Goal: Find contact information: Find contact information

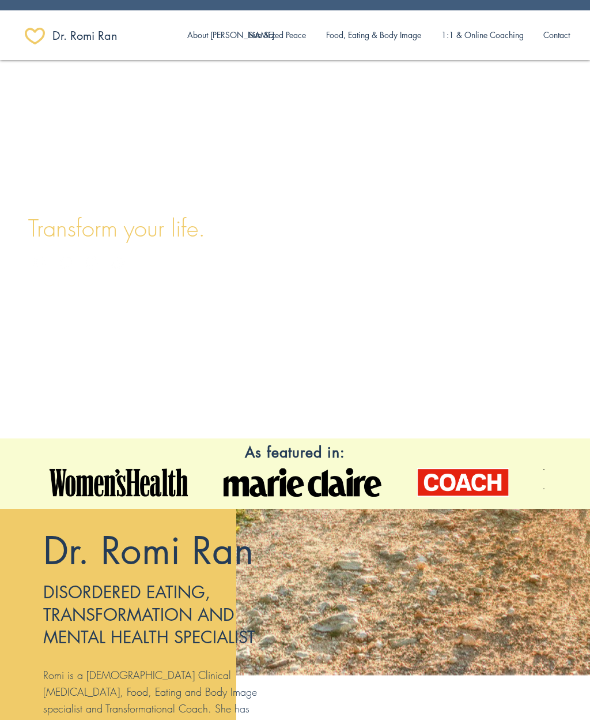
scroll to position [0, 112]
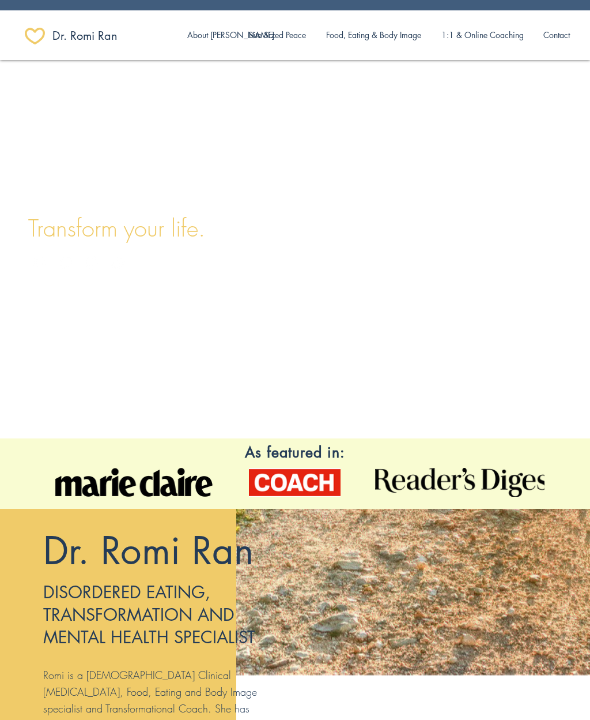
click at [370, 40] on p "Food, Eating & Body Image" at bounding box center [374, 35] width 107 height 24
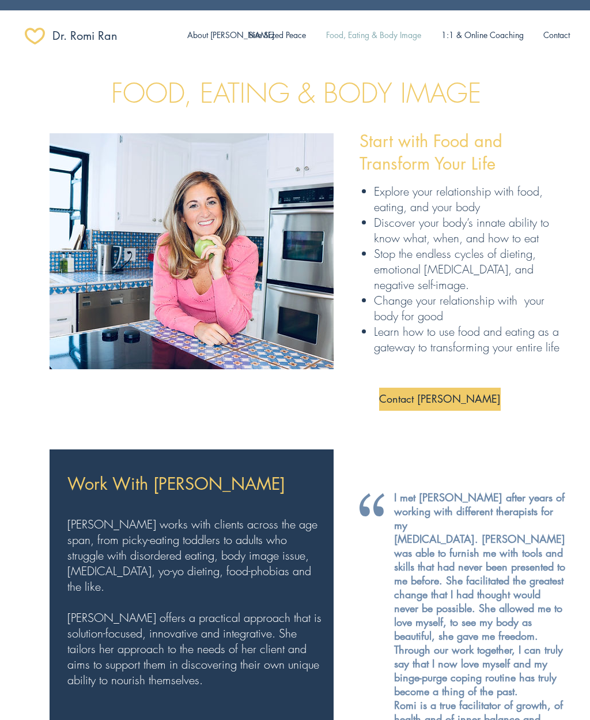
click at [92, 35] on span "​Dr. Romi Ran" at bounding box center [84, 36] width 65 height 16
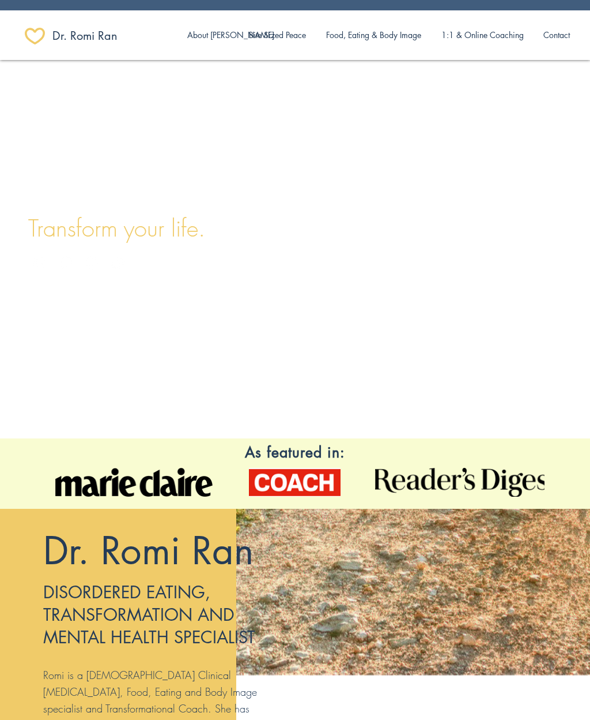
click at [564, 43] on p "Contact" at bounding box center [557, 35] width 38 height 24
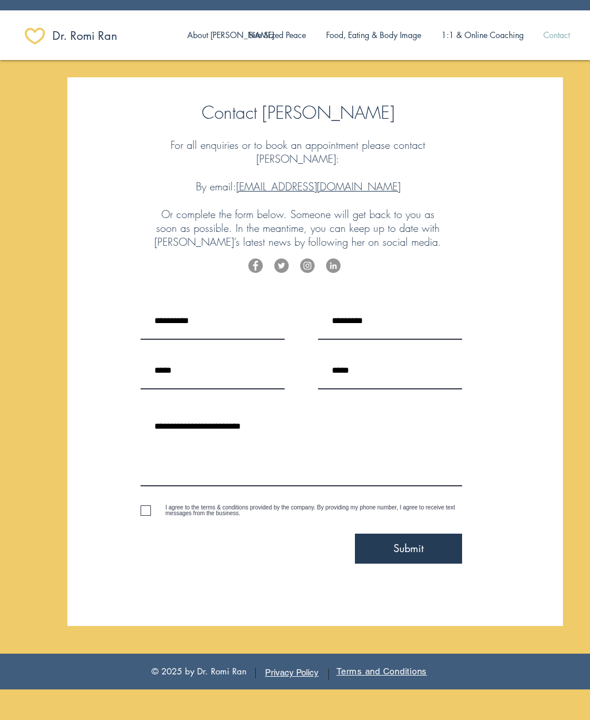
click at [314, 258] on img "Instagram" at bounding box center [307, 265] width 14 height 14
